Goal: Task Accomplishment & Management: Manage account settings

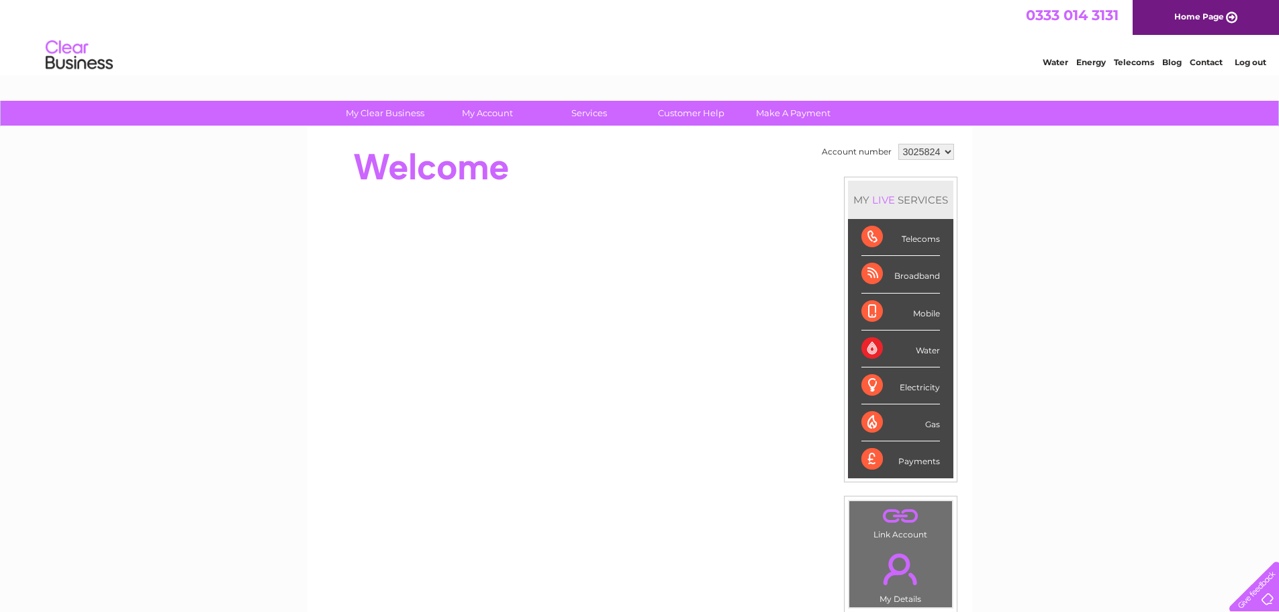
click at [919, 278] on div "Broadband" at bounding box center [901, 274] width 79 height 37
click at [872, 278] on div "Broadband" at bounding box center [901, 274] width 79 height 37
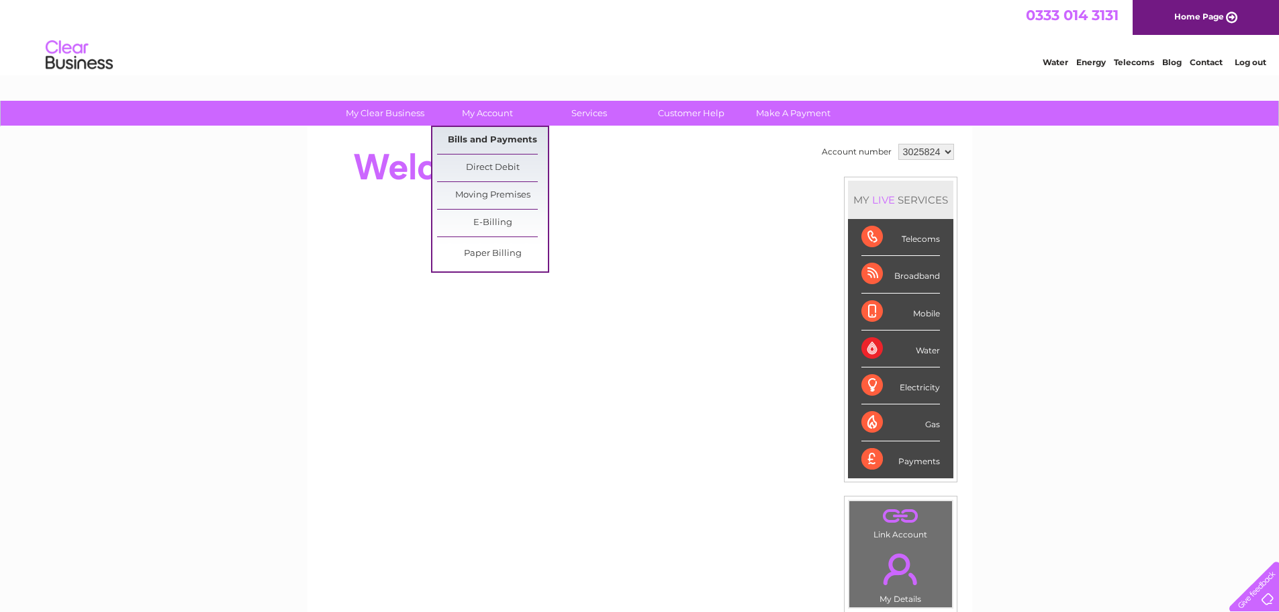
click at [489, 139] on link "Bills and Payments" at bounding box center [492, 140] width 111 height 27
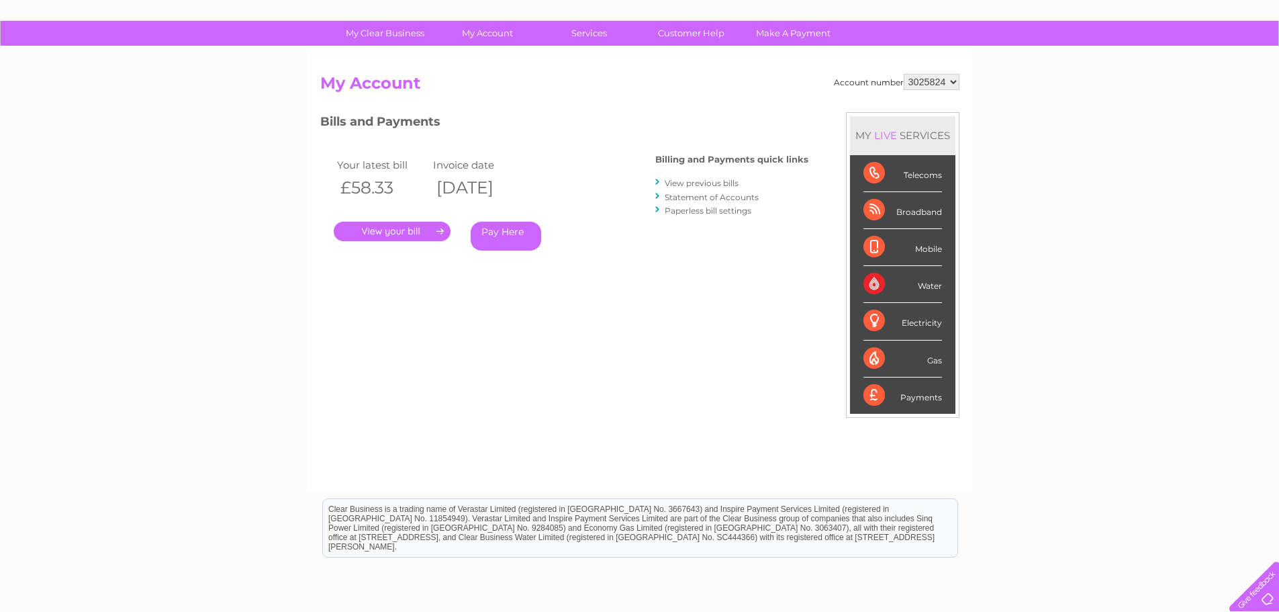
scroll to position [65, 0]
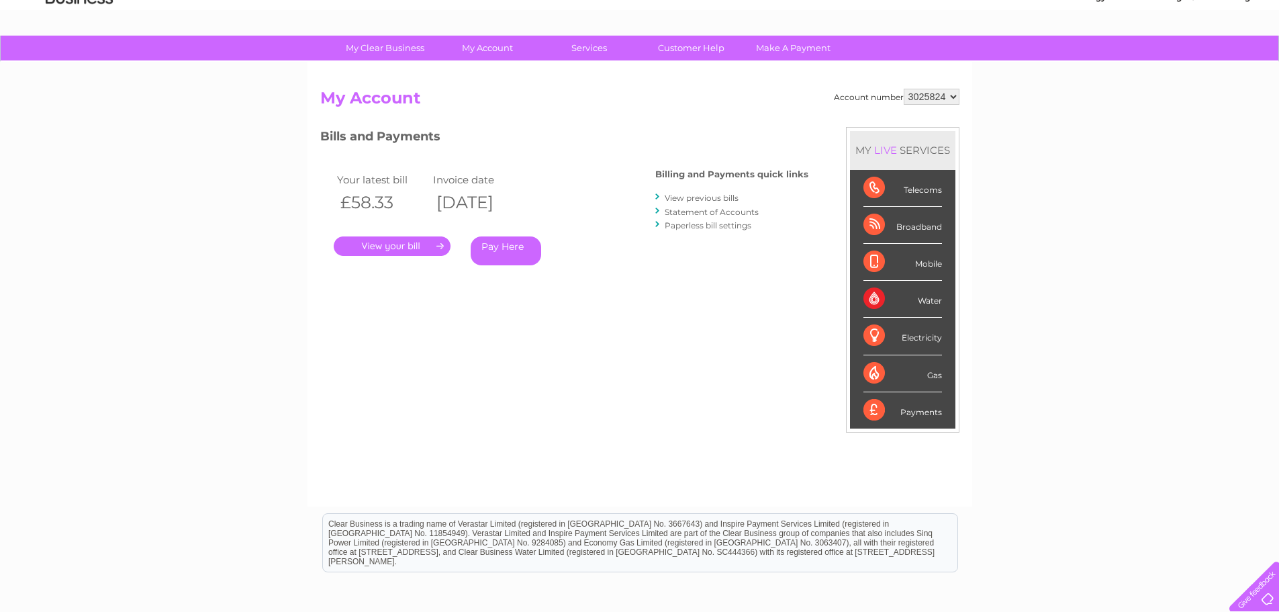
click at [390, 248] on link "." at bounding box center [392, 245] width 117 height 19
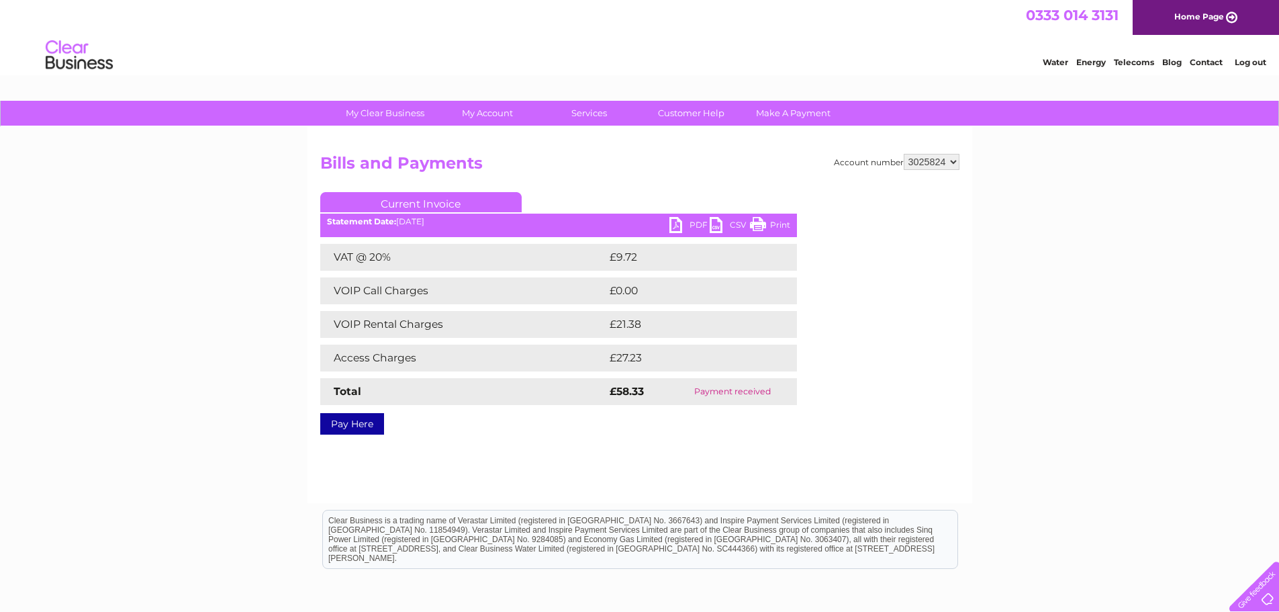
click at [765, 216] on ul "Current Invoice" at bounding box center [558, 204] width 477 height 25
drag, startPoint x: 785, startPoint y: 222, endPoint x: 989, endPoint y: 17, distance: 289.2
click at [785, 222] on link "Print" at bounding box center [770, 226] width 40 height 19
